Goal: Information Seeking & Learning: Learn about a topic

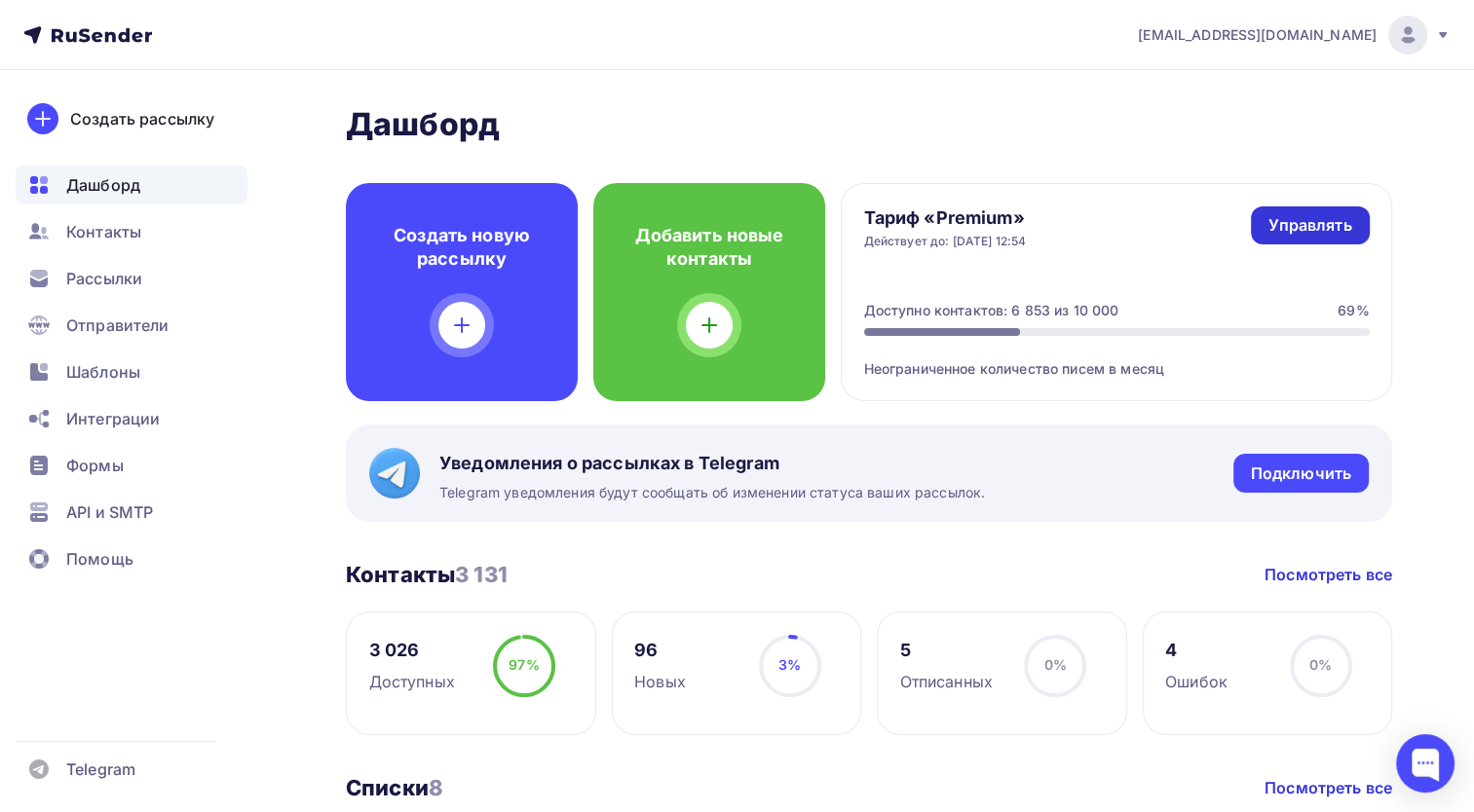
click at [1277, 227] on div "Управлять" at bounding box center [1310, 225] width 83 height 22
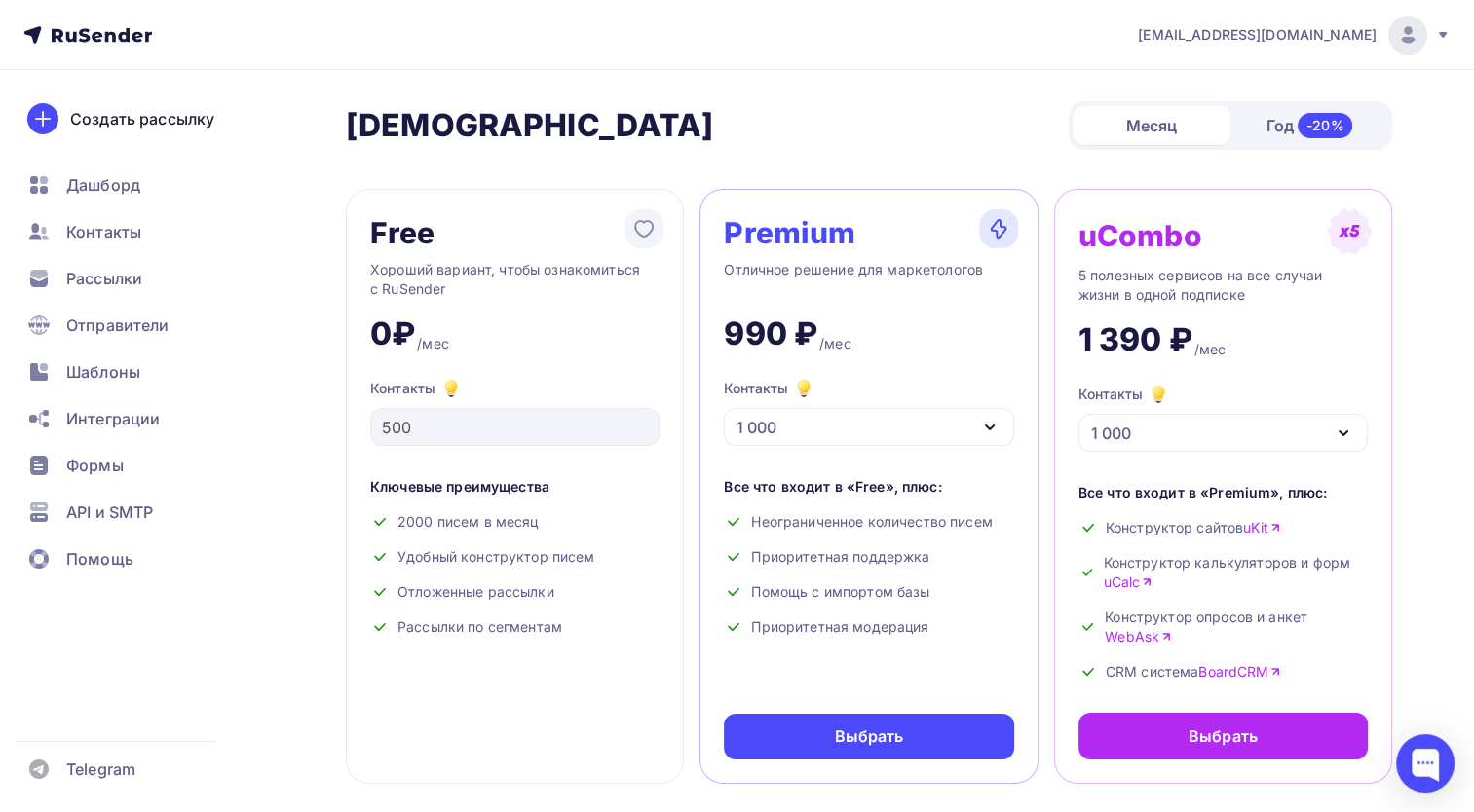
click at [973, 142] on div "[PERSON_NAME] Год -20%" at bounding box center [869, 126] width 1046 height 49
